Goal: Information Seeking & Learning: Learn about a topic

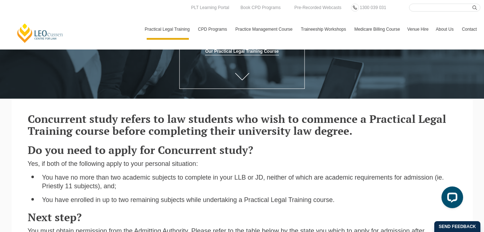
scroll to position [97, 0]
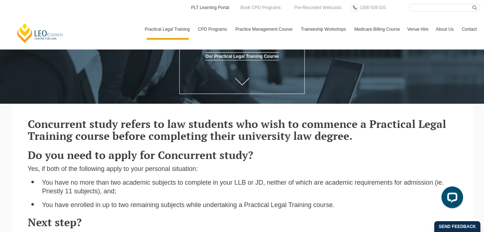
click at [212, 6] on link "PLT Learning Portal" at bounding box center [210, 8] width 40 height 8
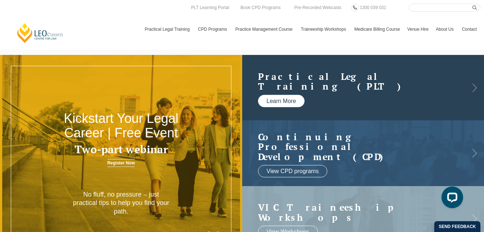
click at [291, 98] on link "Learn More" at bounding box center [281, 101] width 47 height 12
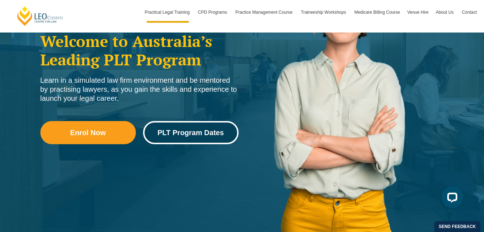
click at [221, 132] on span "PLT Program Dates" at bounding box center [191, 132] width 66 height 7
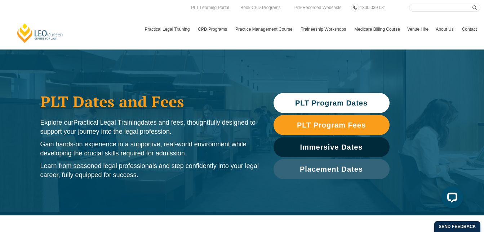
click at [365, 103] on span "PLT Program Dates" at bounding box center [331, 102] width 73 height 7
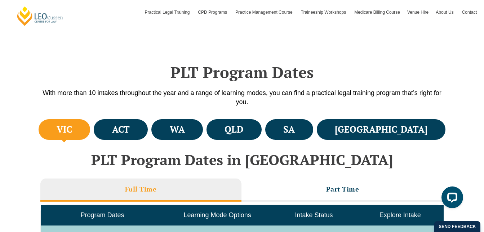
scroll to position [215, 0]
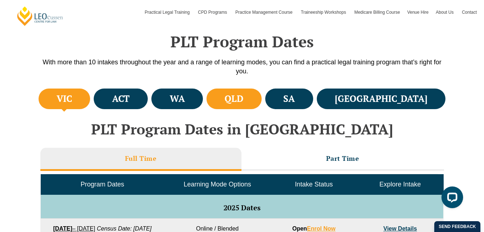
click at [243, 101] on h4 "QLD" at bounding box center [234, 99] width 19 height 12
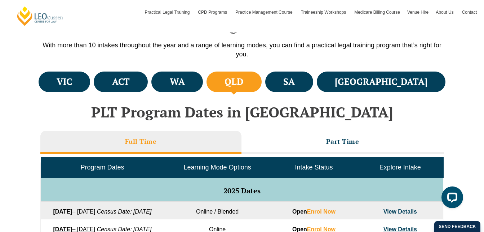
scroll to position [232, 0]
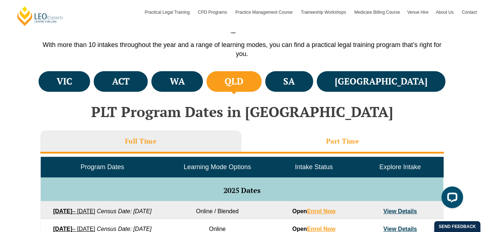
click at [352, 142] on h3 "Part Time" at bounding box center [342, 141] width 33 height 8
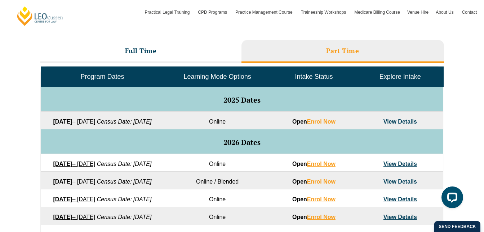
scroll to position [323, 0]
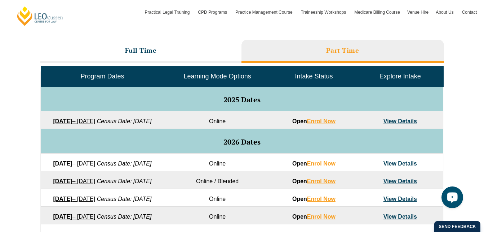
click at [459, 196] on button "Open LiveChat chat widget" at bounding box center [453, 197] width 22 height 22
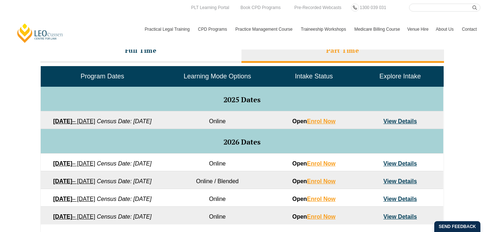
click at [472, 27] on link "Contact" at bounding box center [470, 29] width 22 height 21
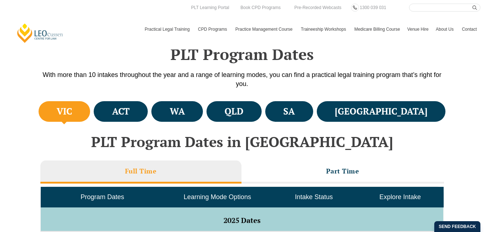
scroll to position [202, 0]
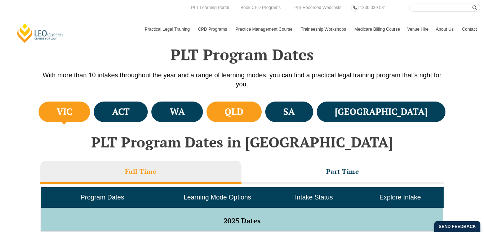
click at [243, 113] on h4 "QLD" at bounding box center [234, 112] width 19 height 12
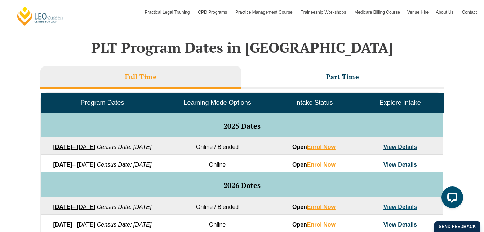
scroll to position [298, 0]
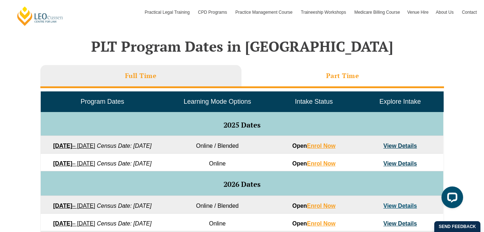
click at [354, 75] on h3 "Part Time" at bounding box center [342, 75] width 33 height 8
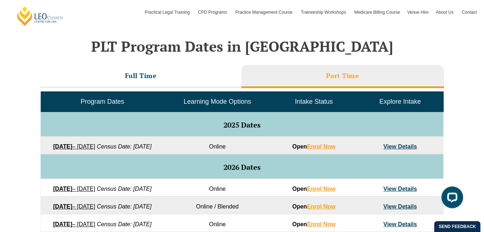
scroll to position [320, 0]
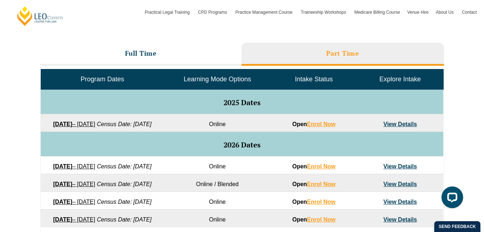
click at [404, 123] on link "View Details" at bounding box center [401, 124] width 34 height 6
